Goal: Information Seeking & Learning: Learn about a topic

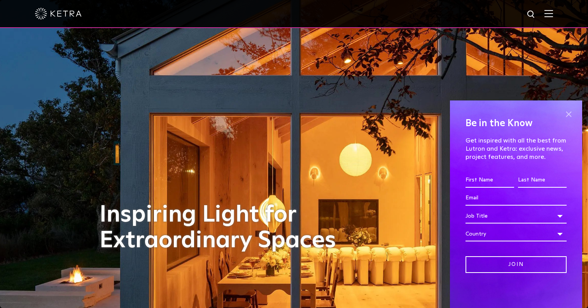
click at [572, 114] on span at bounding box center [569, 114] width 12 height 12
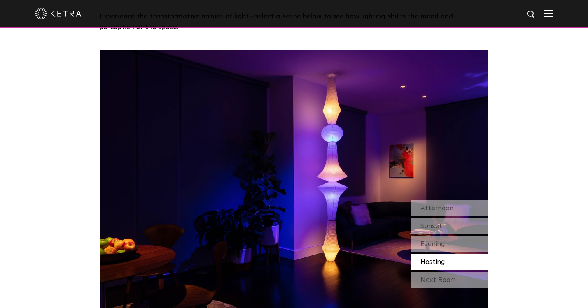
scroll to position [641, 0]
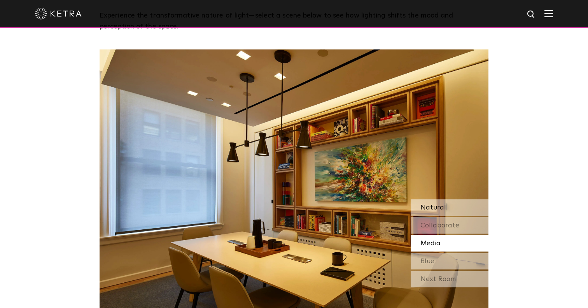
click at [465, 205] on div "Natural" at bounding box center [450, 207] width 78 height 16
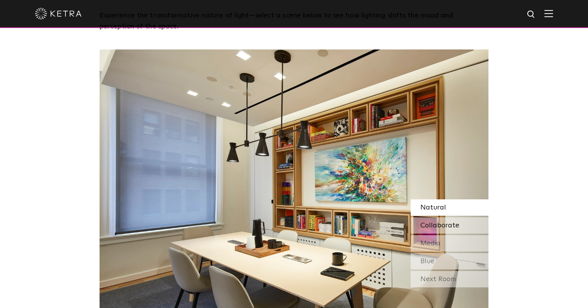
click at [451, 224] on span "Collaborate" at bounding box center [440, 225] width 39 height 7
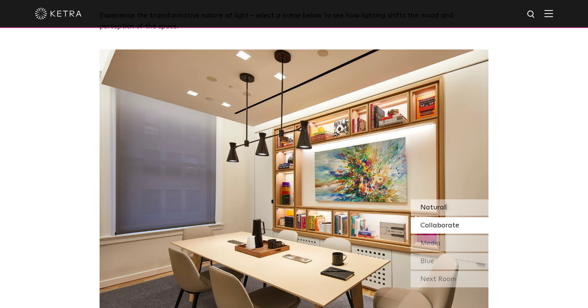
click at [457, 212] on div "Natural" at bounding box center [450, 207] width 78 height 16
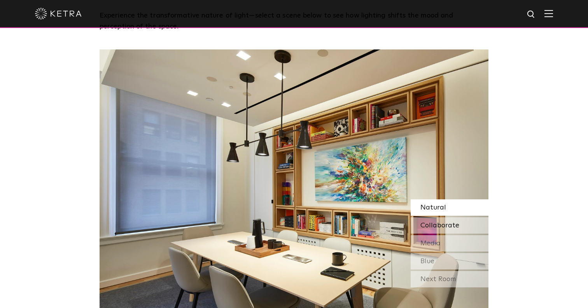
click at [453, 228] on span "Collaborate" at bounding box center [440, 225] width 39 height 7
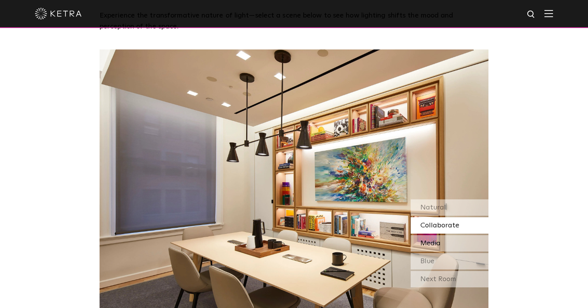
click at [448, 244] on div "Media" at bounding box center [450, 243] width 78 height 16
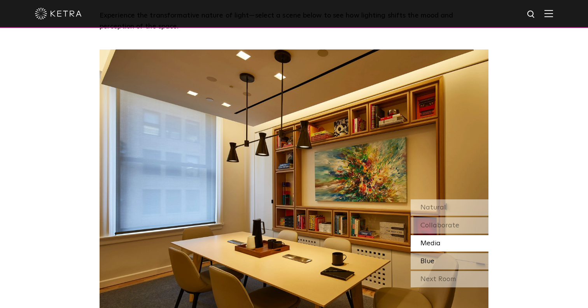
click at [445, 267] on div "Blue" at bounding box center [450, 261] width 78 height 16
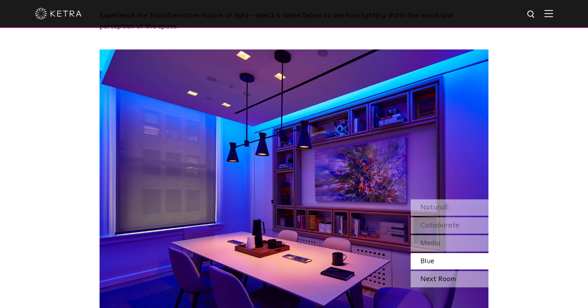
click at [440, 282] on div "Next Room" at bounding box center [450, 279] width 78 height 16
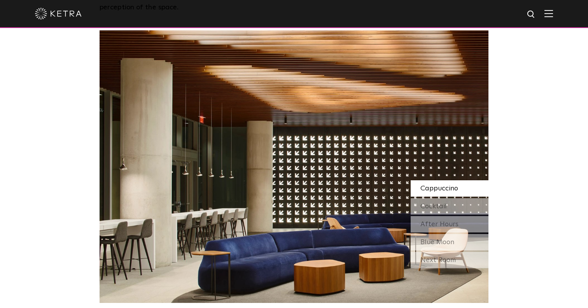
scroll to position [655, 0]
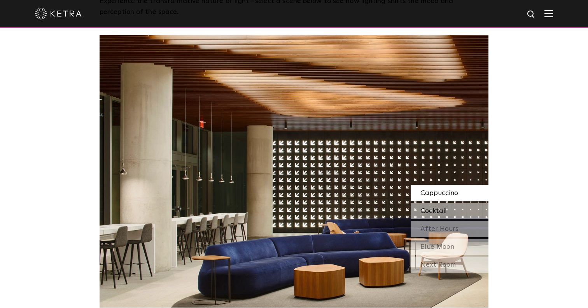
click at [475, 216] on div "Cocktail" at bounding box center [450, 211] width 78 height 16
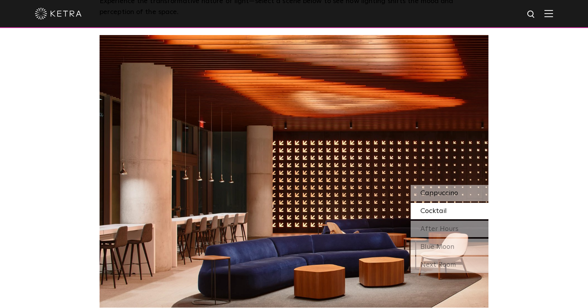
click at [478, 197] on div "Cappuccino" at bounding box center [450, 193] width 78 height 16
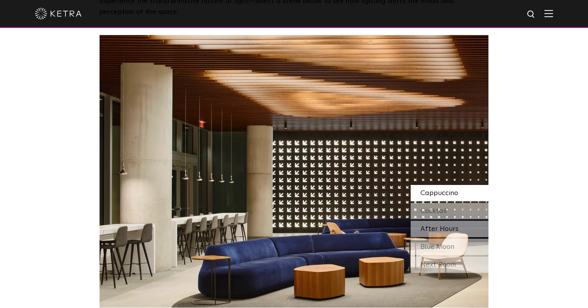
click at [475, 229] on div "After Hours" at bounding box center [450, 229] width 78 height 16
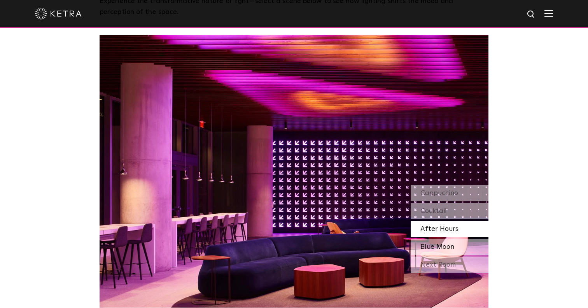
click at [475, 249] on div "Blue Moon" at bounding box center [450, 247] width 78 height 16
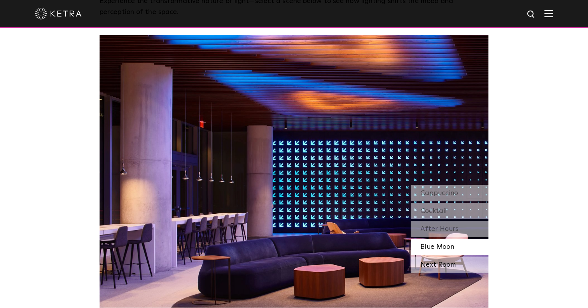
click at [472, 258] on div "Next Room" at bounding box center [450, 264] width 78 height 16
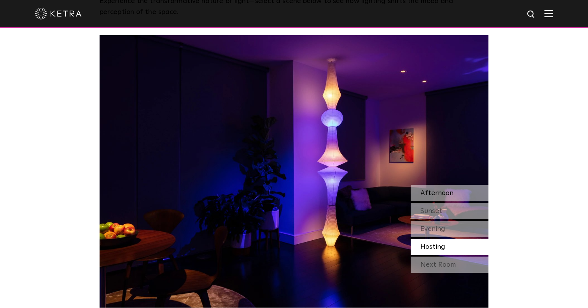
click at [472, 192] on div "Afternoon" at bounding box center [450, 193] width 78 height 16
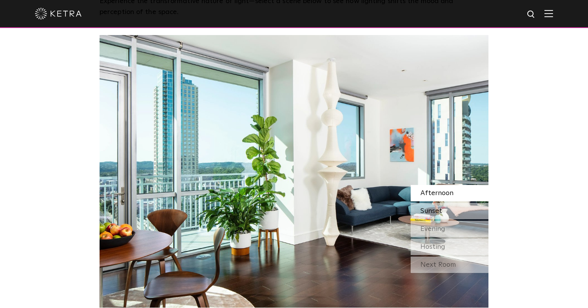
click at [470, 208] on div "Sunset" at bounding box center [450, 211] width 78 height 16
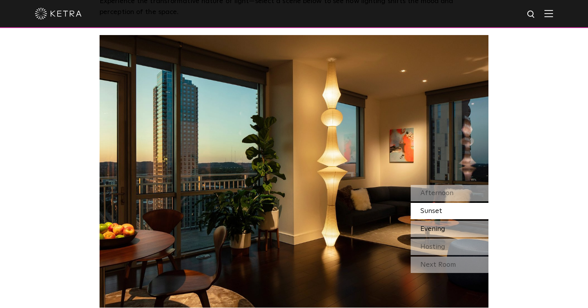
click at [460, 224] on div "Evening" at bounding box center [450, 229] width 78 height 16
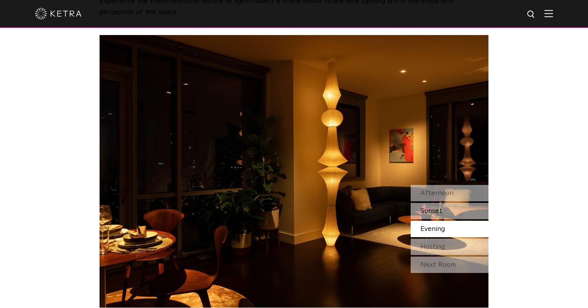
click at [456, 216] on div "Sunset" at bounding box center [450, 211] width 78 height 16
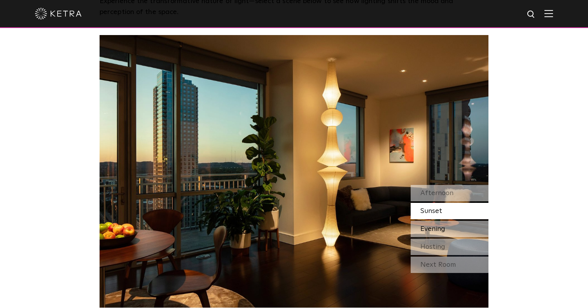
click at [456, 224] on div "Evening" at bounding box center [450, 229] width 78 height 16
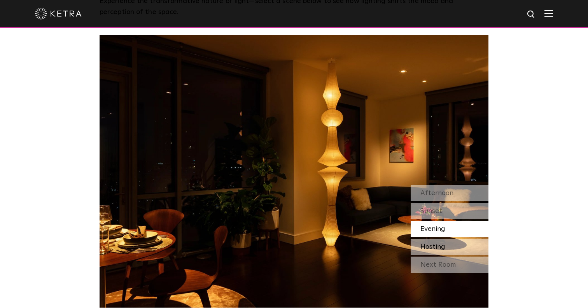
click at [453, 239] on div "Hosting" at bounding box center [450, 247] width 78 height 16
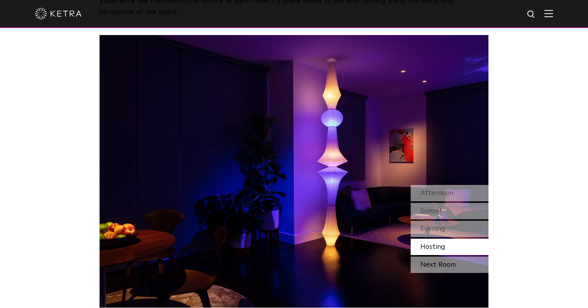
click at [449, 261] on div "Next Room" at bounding box center [450, 264] width 78 height 16
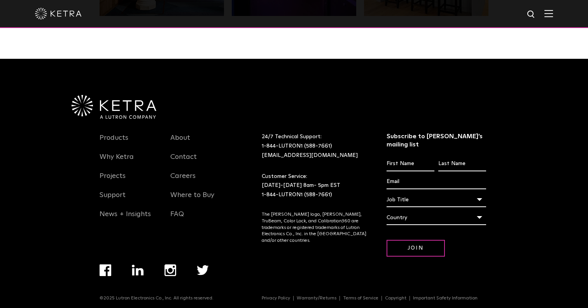
scroll to position [1634, 0]
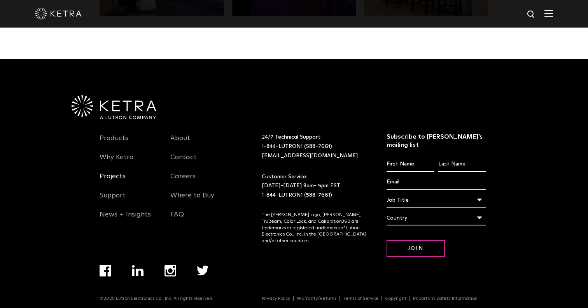
click at [111, 178] on link "Projects" at bounding box center [113, 181] width 26 height 18
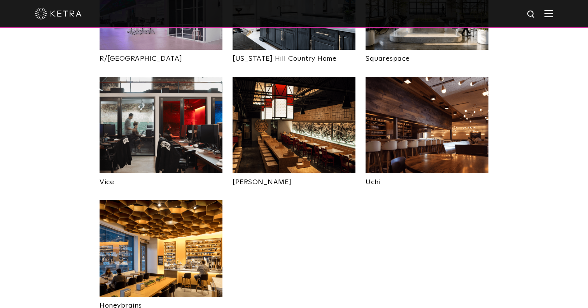
scroll to position [1542, 0]
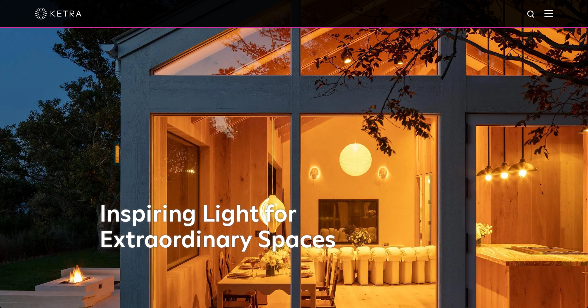
click at [549, 16] on img at bounding box center [549, 13] width 9 height 7
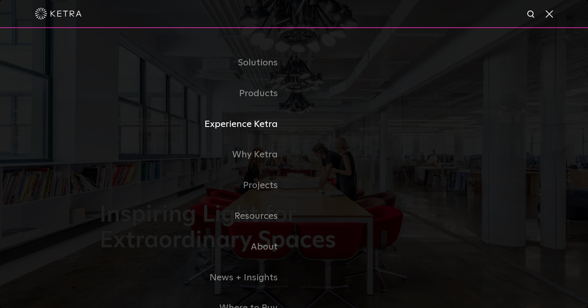
click at [248, 123] on link "Experience Ketra" at bounding box center [197, 124] width 195 height 31
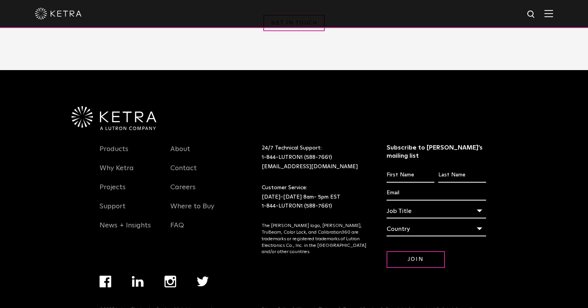
scroll to position [1001, 0]
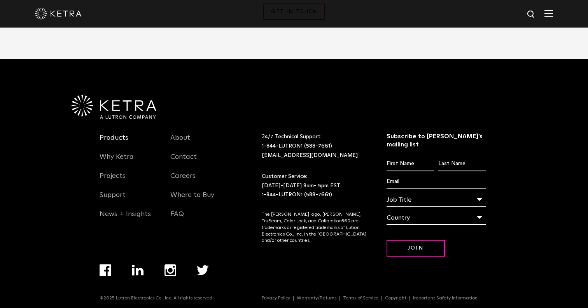
click at [116, 142] on link "Products" at bounding box center [114, 142] width 29 height 18
